Goal: Use online tool/utility: Use online tool/utility

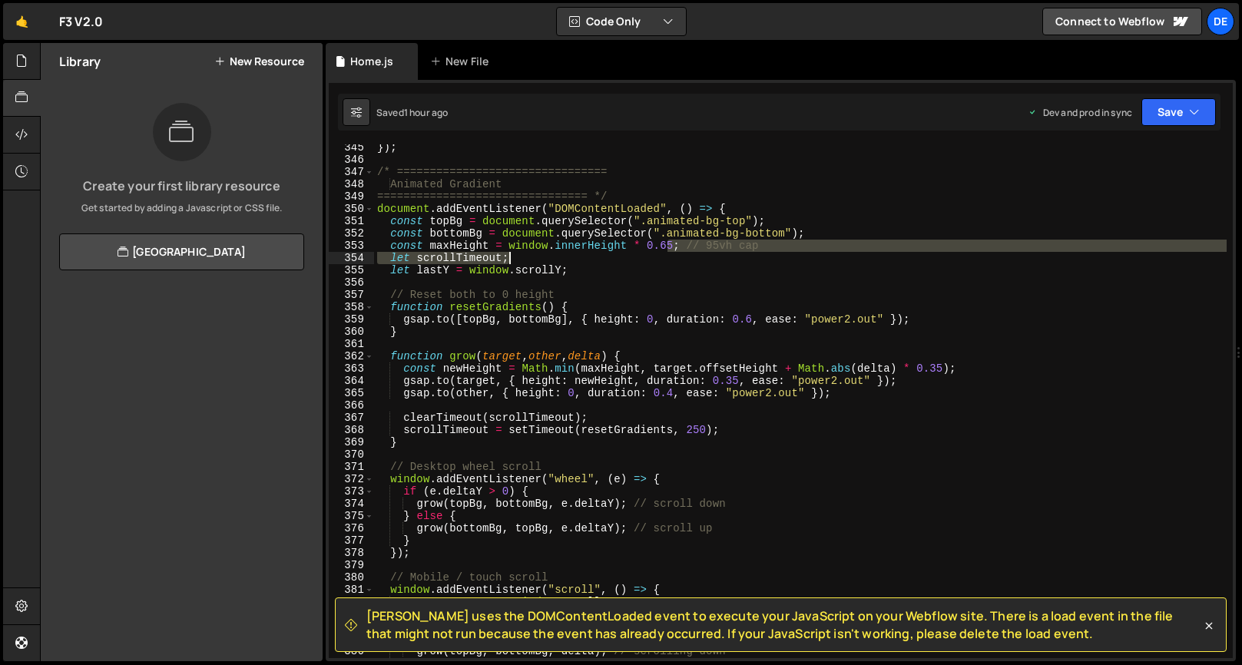
scroll to position [4232, 0]
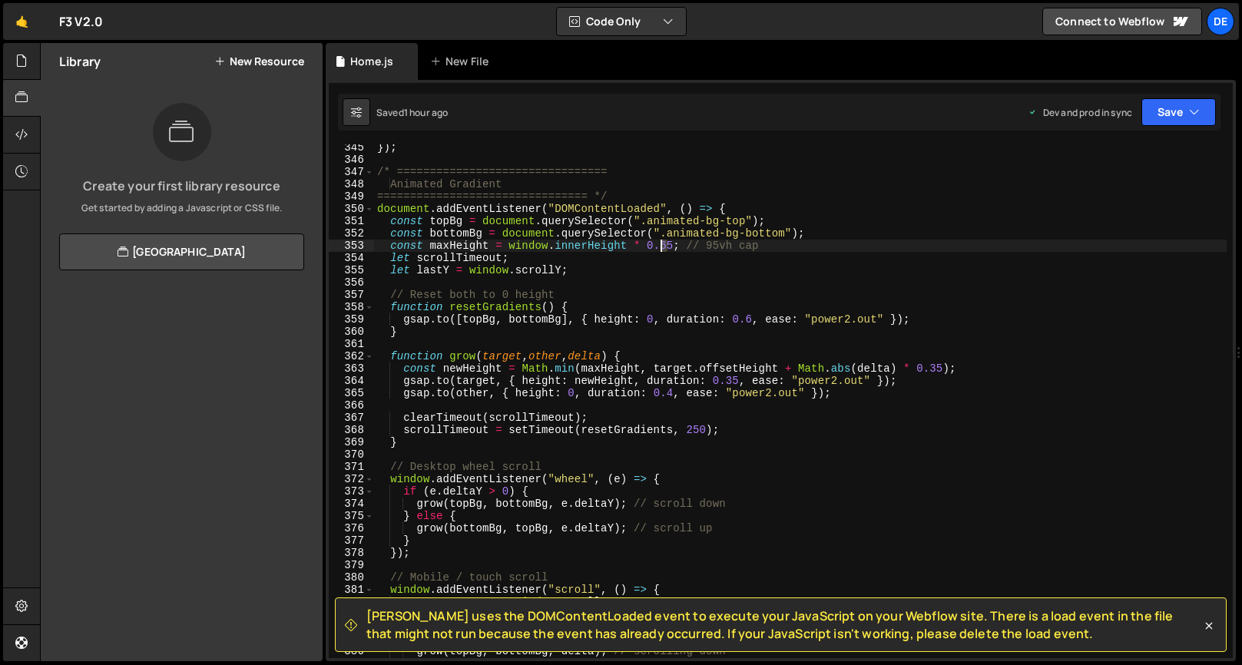
drag, startPoint x: 668, startPoint y: 256, endPoint x: 678, endPoint y: 247, distance: 13.0
click at [662, 245] on div "}) ; /* ================================ Animated Gradient ====================…" at bounding box center [800, 410] width 853 height 539
click at [743, 237] on div "}) ; /* ================================ Animated Gradient ====================…" at bounding box center [800, 410] width 853 height 539
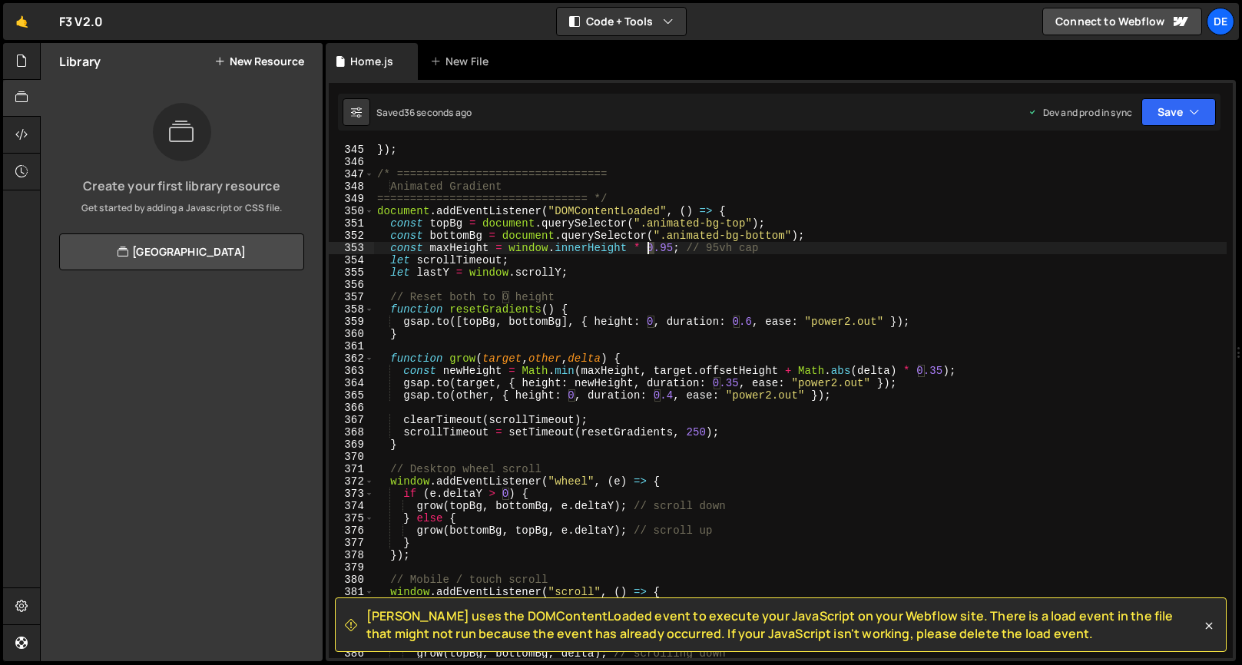
drag, startPoint x: 652, startPoint y: 249, endPoint x: 663, endPoint y: 260, distance: 15.8
click at [650, 249] on div "}) ; /* ================================ Animated Gradient ====================…" at bounding box center [800, 413] width 853 height 539
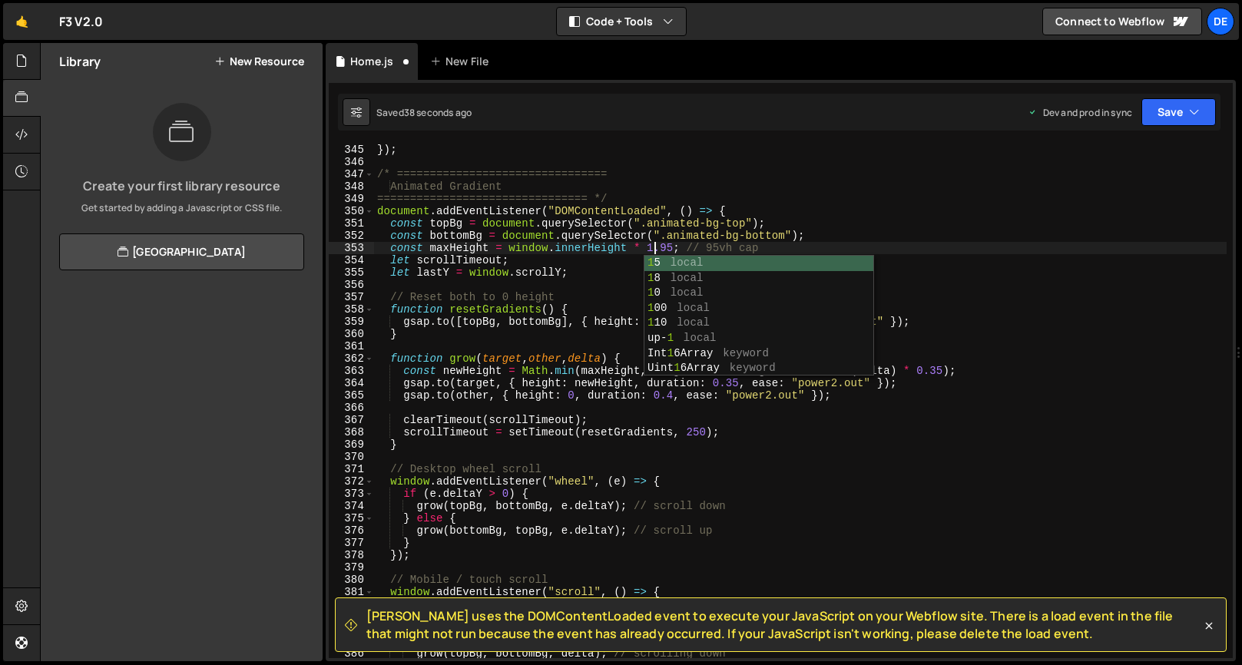
scroll to position [0, 20]
drag, startPoint x: 668, startPoint y: 244, endPoint x: 677, endPoint y: 246, distance: 8.6
click at [670, 245] on div "}) ; /* ================================ Animated Gradient ====================…" at bounding box center [800, 413] width 853 height 539
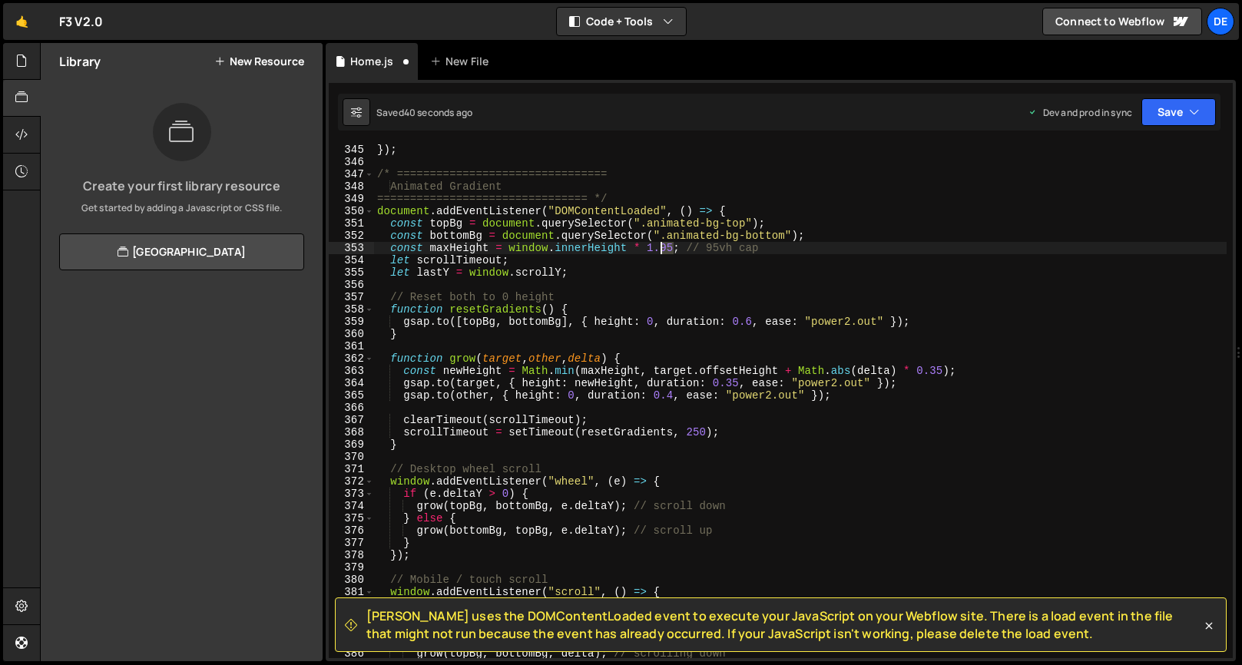
drag, startPoint x: 675, startPoint y: 247, endPoint x: 663, endPoint y: 247, distance: 11.6
click at [663, 247] on div "}) ; /* ================================ Animated Gradient ====================…" at bounding box center [800, 413] width 853 height 539
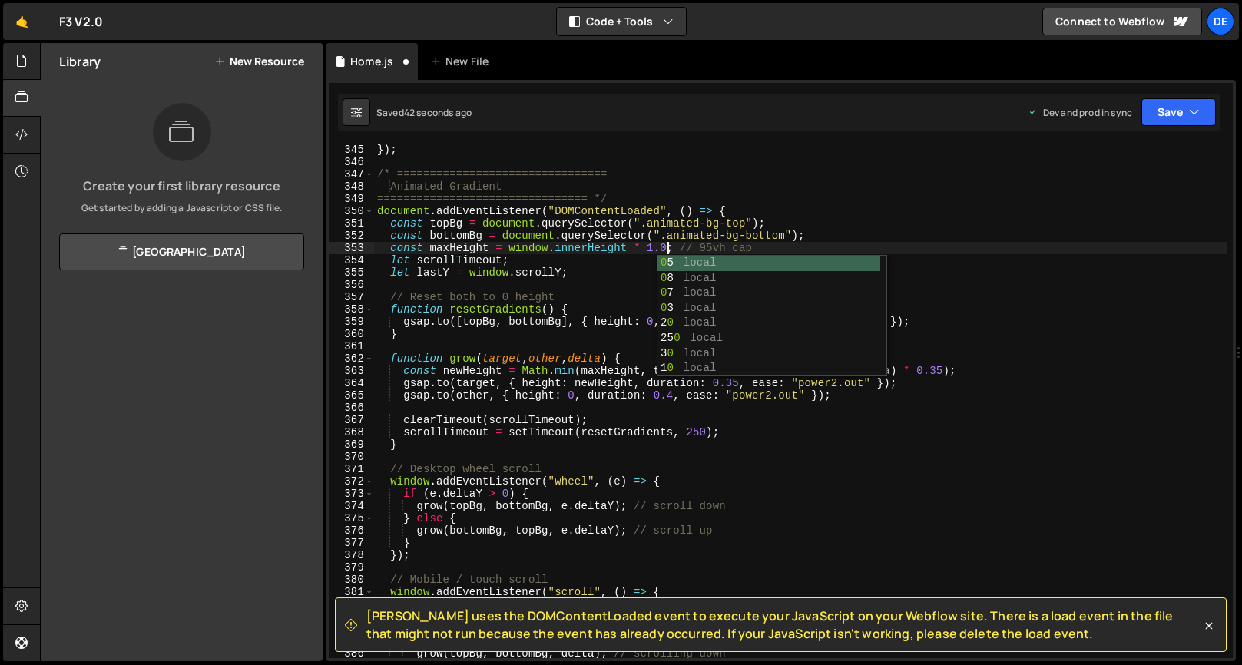
click at [750, 230] on div "}) ; /* ================================ Animated Gradient ====================…" at bounding box center [800, 413] width 853 height 539
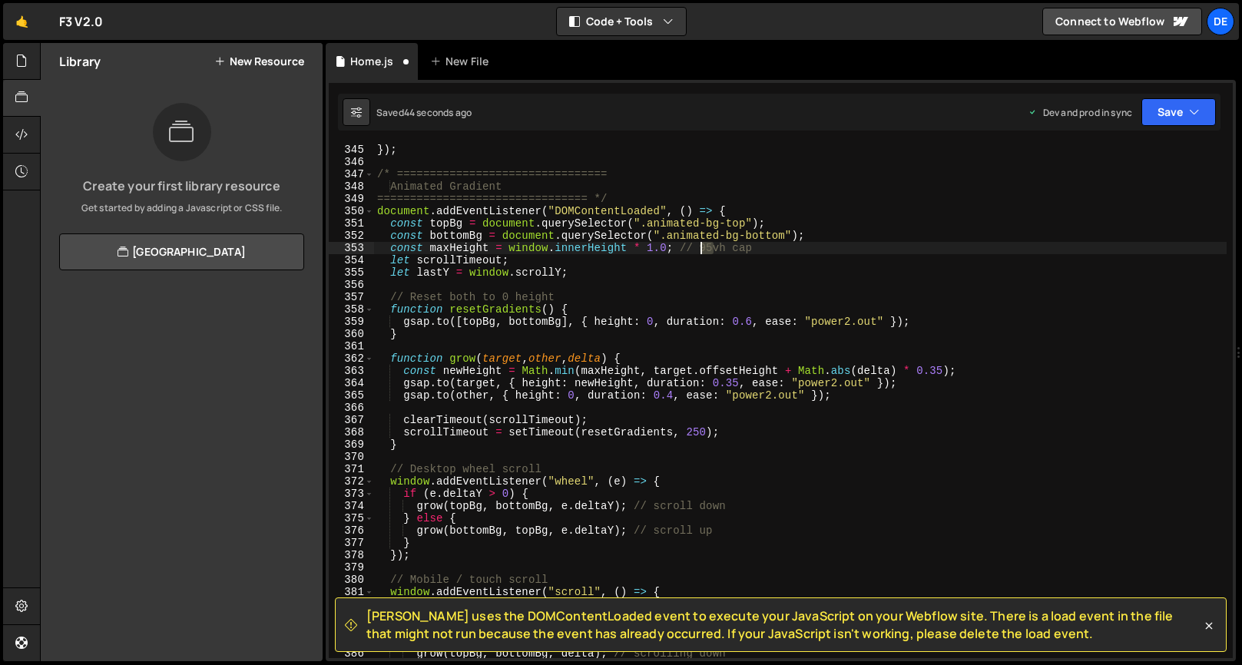
drag, startPoint x: 714, startPoint y: 250, endPoint x: 703, endPoint y: 250, distance: 10.8
click at [703, 250] on div "}) ; /* ================================ Animated Gradient ====================…" at bounding box center [800, 413] width 853 height 539
click at [798, 233] on div "}) ; /* ================================ Animated Gradient ====================…" at bounding box center [800, 413] width 853 height 539
drag, startPoint x: 674, startPoint y: 396, endPoint x: 693, endPoint y: 399, distance: 19.3
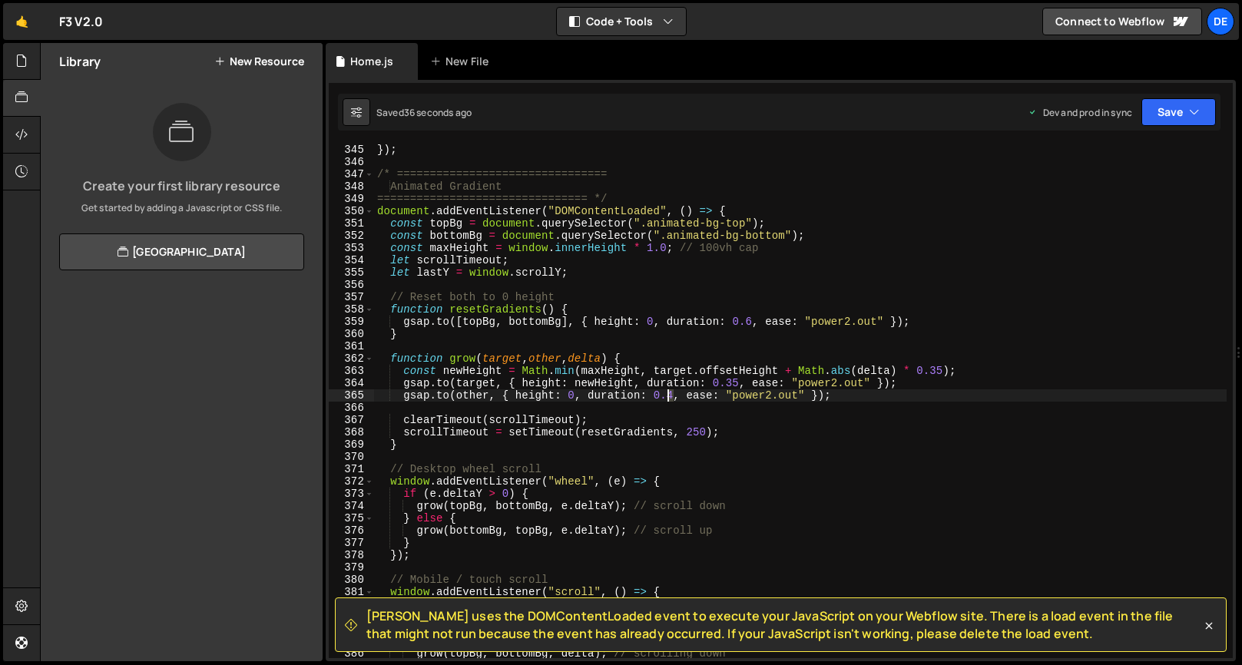
click at [671, 397] on div "}) ; /* ================================ Animated Gradient ====================…" at bounding box center [800, 413] width 853 height 539
click at [751, 356] on div "}) ; /* ================================ Animated Gradient ====================…" at bounding box center [800, 413] width 853 height 539
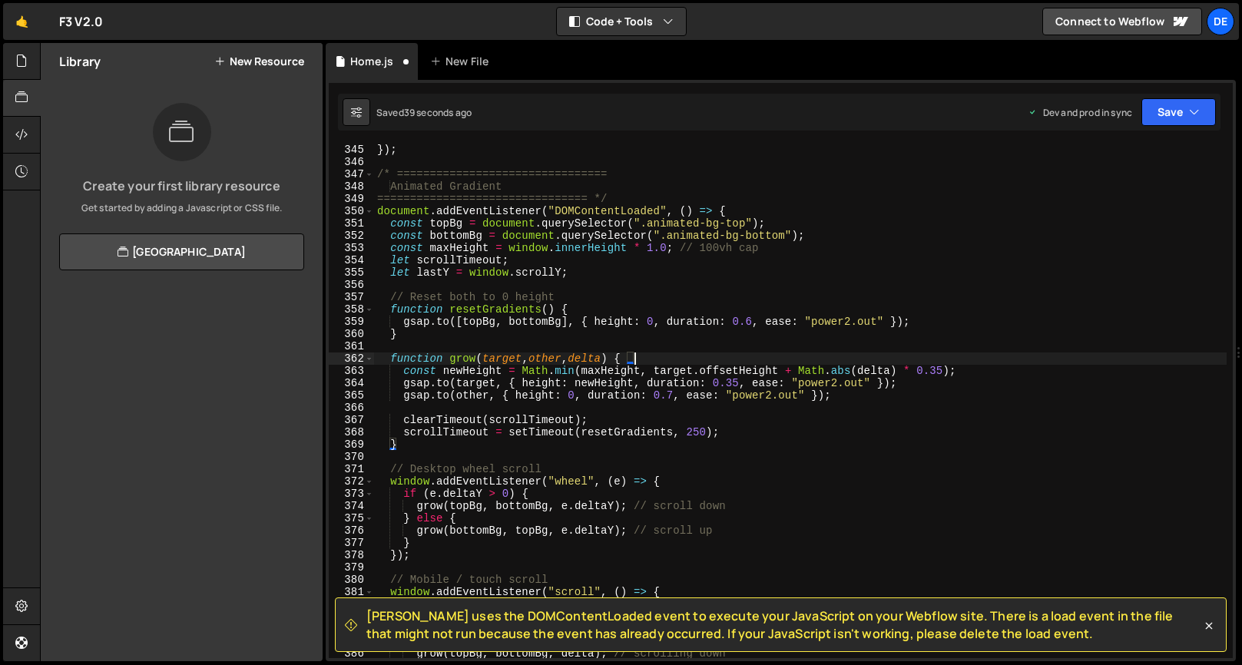
scroll to position [0, 17]
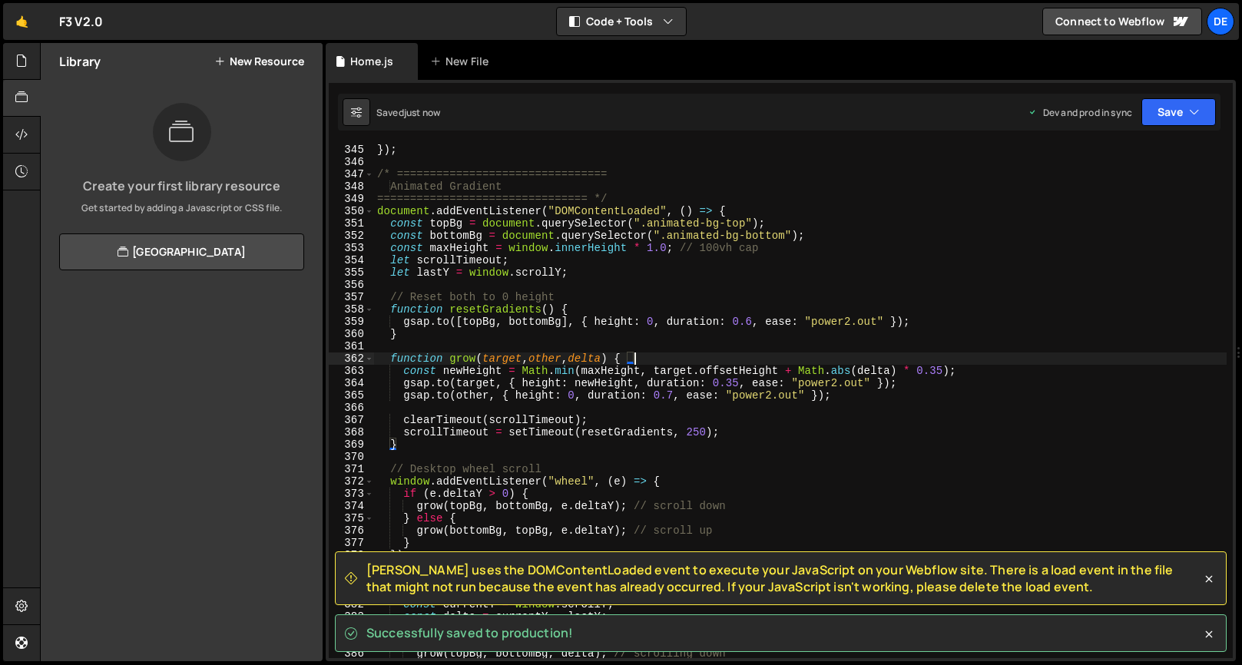
type textarea "function grow(target, other, delta) {"
